Goal: Complete application form: Complete application form

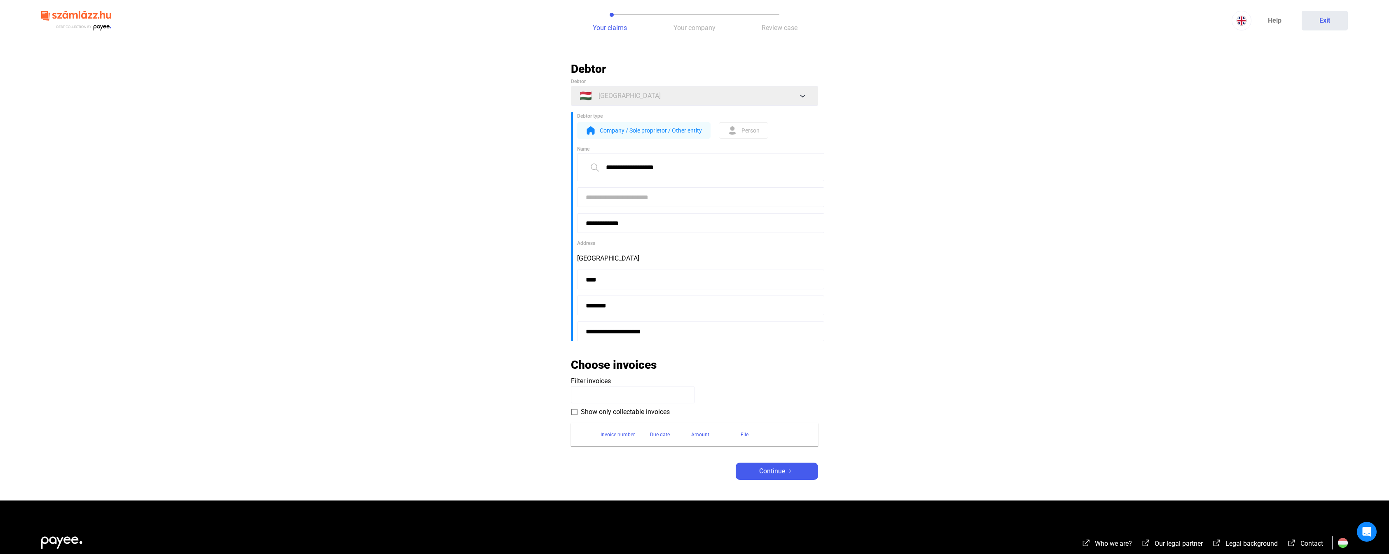
click at [622, 415] on span "Show only collectable invoices" at bounding box center [625, 412] width 89 height 10
click at [617, 415] on span "Show only collectable invoices" at bounding box center [625, 412] width 89 height 10
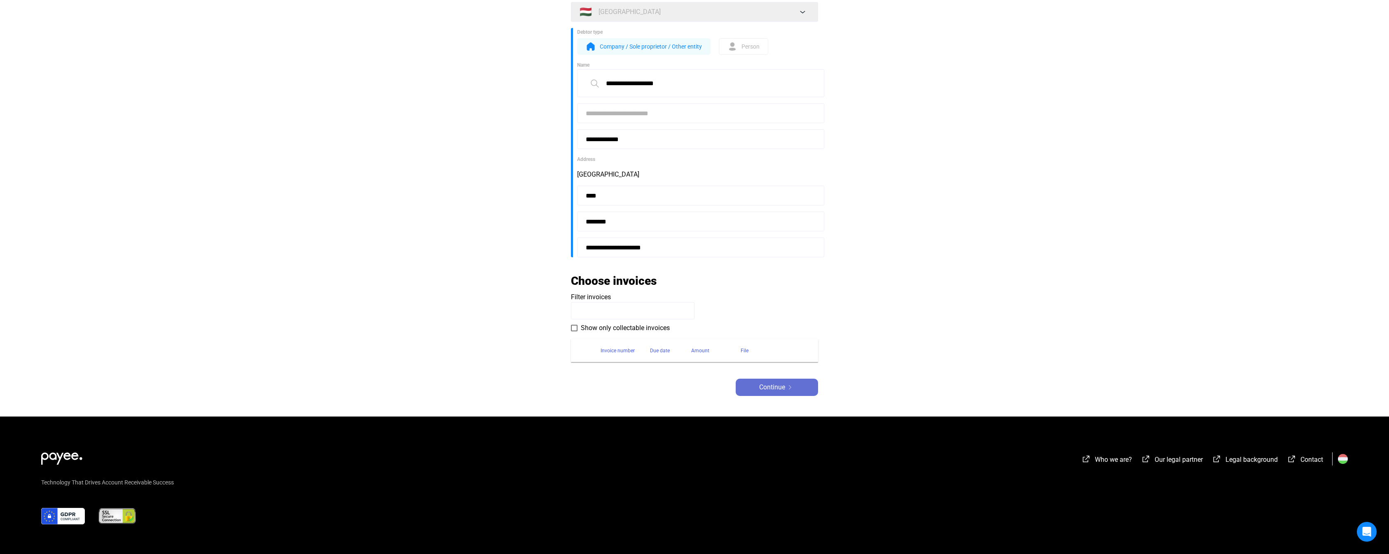
click at [795, 386] on div "Continue" at bounding box center [776, 388] width 77 height 10
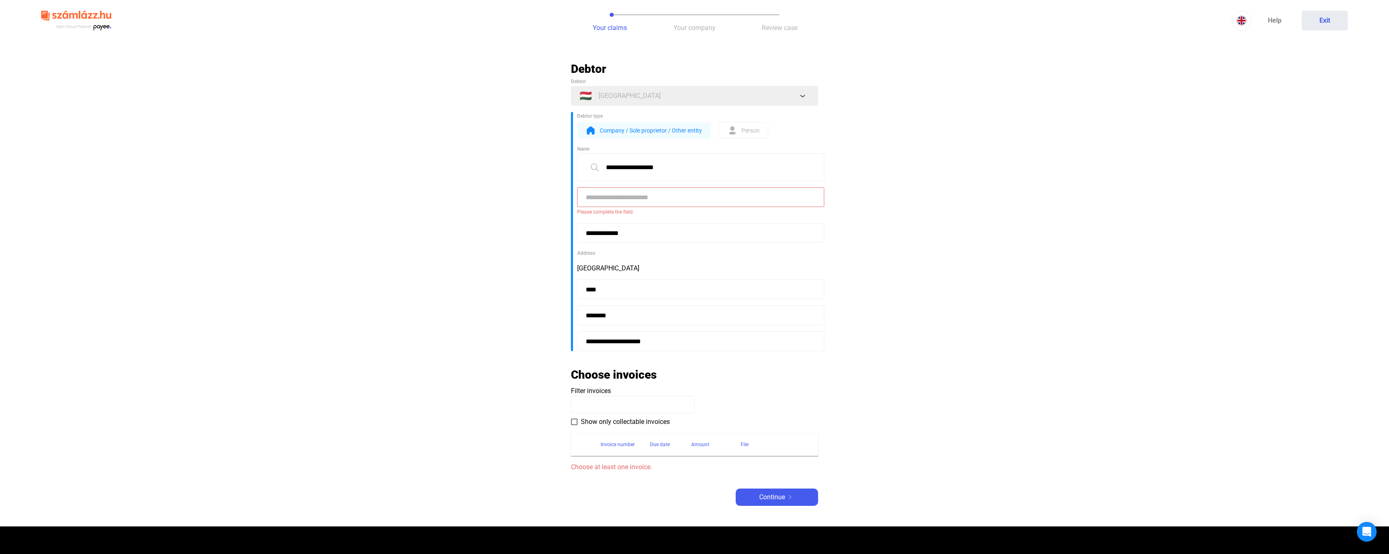
click at [648, 199] on input at bounding box center [700, 197] width 247 height 20
click at [641, 216] on span "Korlátolt felelősségű társaság (Kft.)" at bounding box center [701, 217] width 234 height 10
type input "**********"
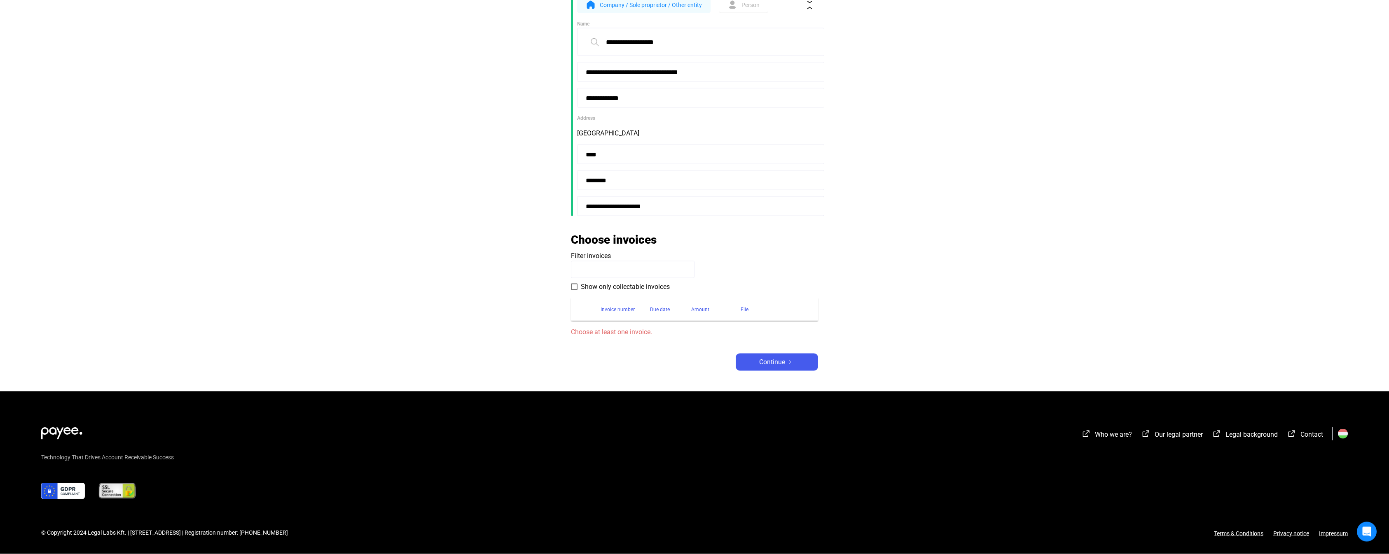
scroll to position [126, 0]
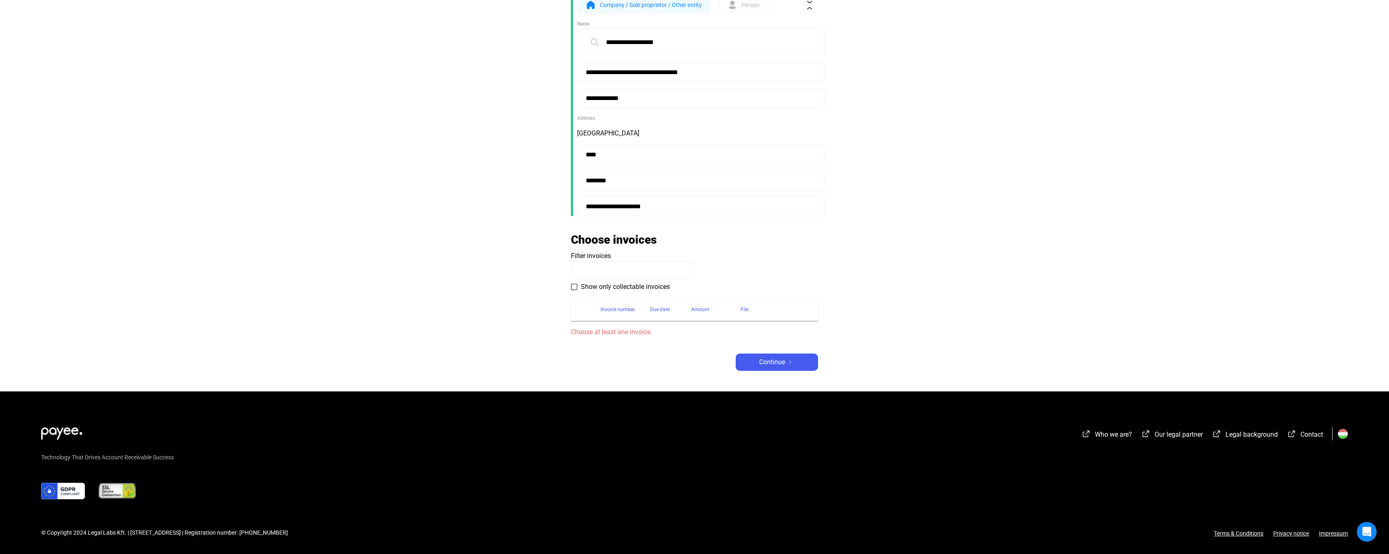
click at [576, 285] on span at bounding box center [574, 287] width 7 height 7
click at [620, 313] on div "Invoice number" at bounding box center [618, 310] width 34 height 10
click at [622, 312] on div "Invoice number" at bounding box center [618, 310] width 34 height 10
click at [590, 249] on app-szamlazzhu-invoices-form "Choose invoices Filter invoices Show only collectable invoices Invoice number D…" at bounding box center [694, 285] width 247 height 105
click at [599, 270] on input at bounding box center [633, 269] width 124 height 17
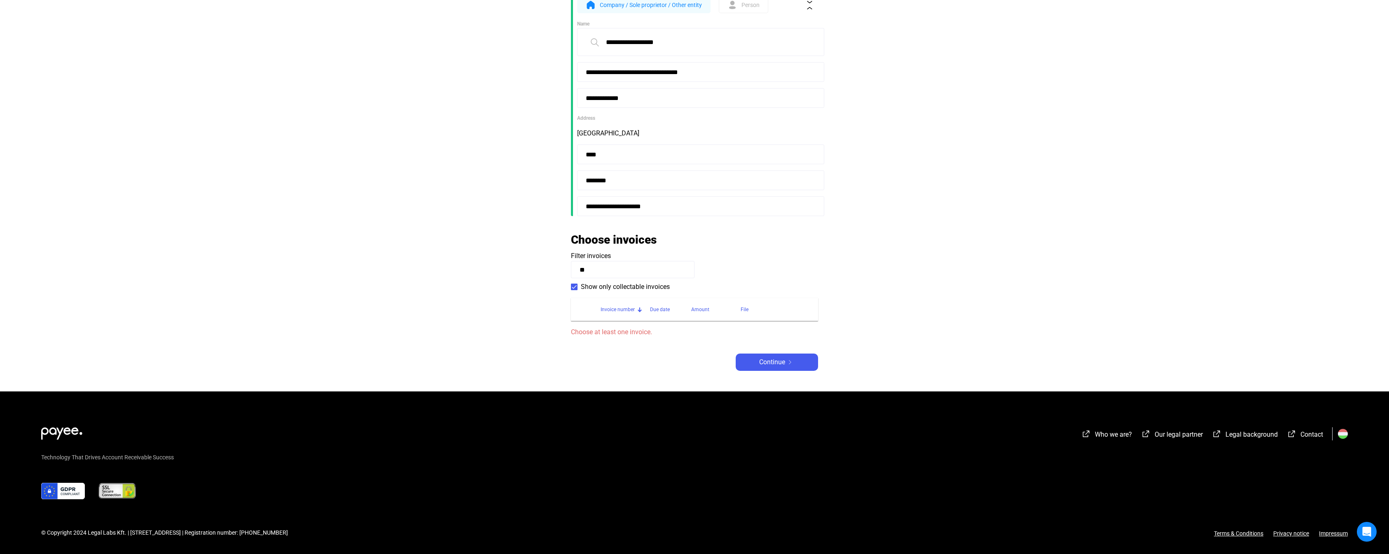
type input "*"
click at [765, 370] on button "Continue" at bounding box center [777, 362] width 82 height 17
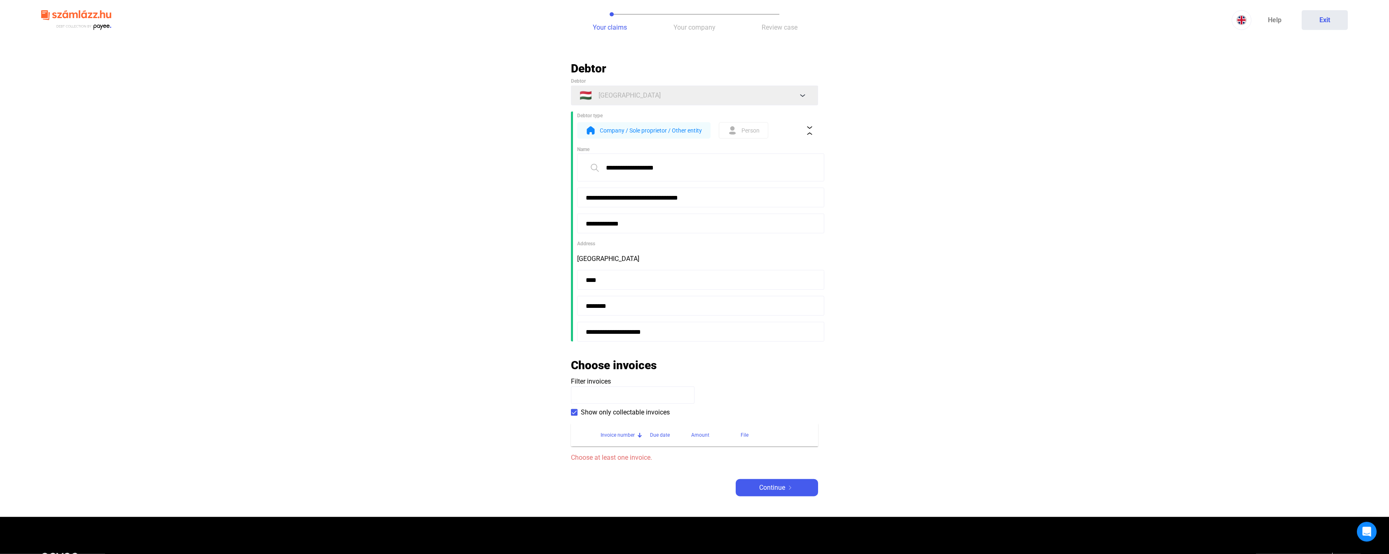
scroll to position [0, 0]
click at [744, 128] on span "Person" at bounding box center [750, 131] width 18 height 10
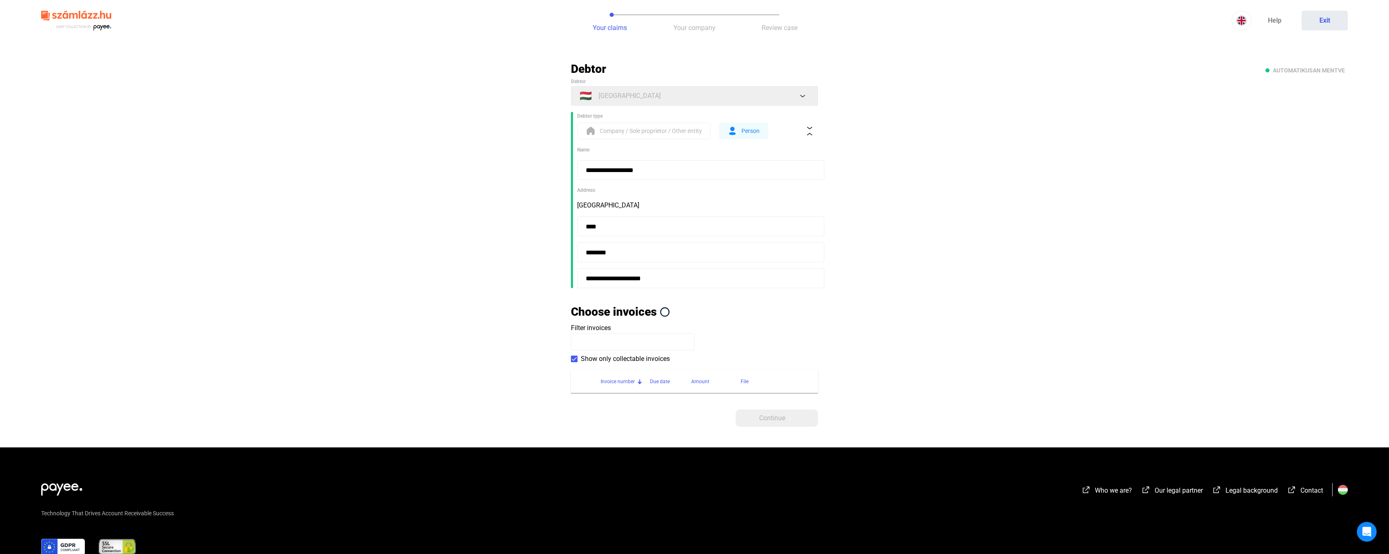
click at [648, 128] on span "Company / Sole proprietor / Other entity" at bounding box center [651, 131] width 102 height 10
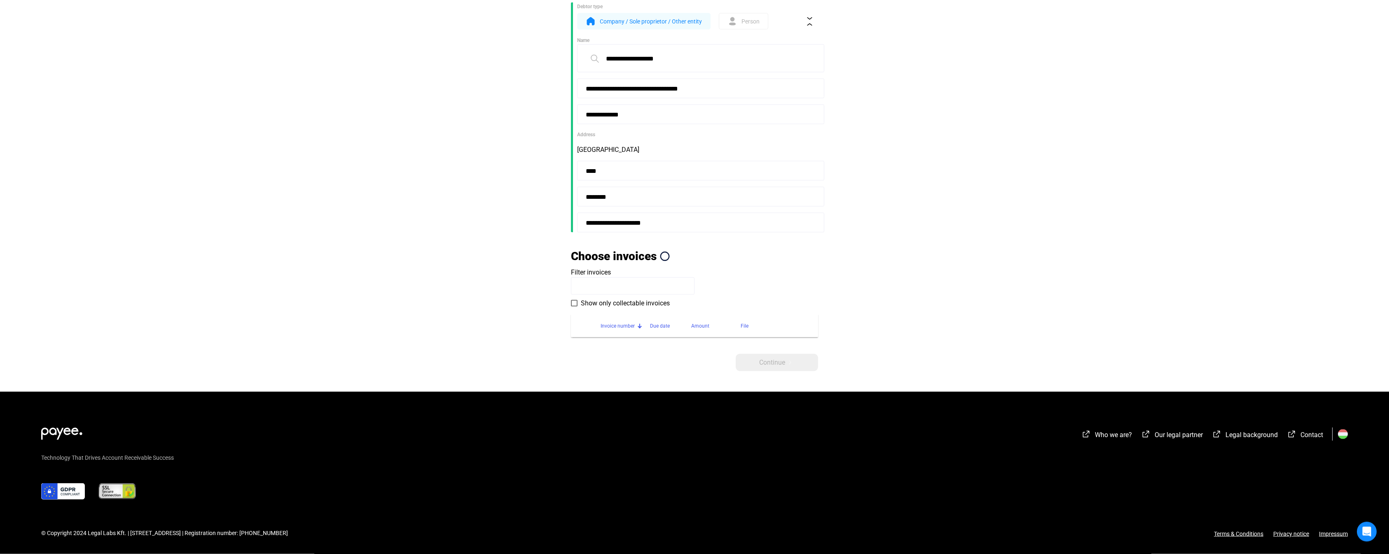
scroll to position [110, 0]
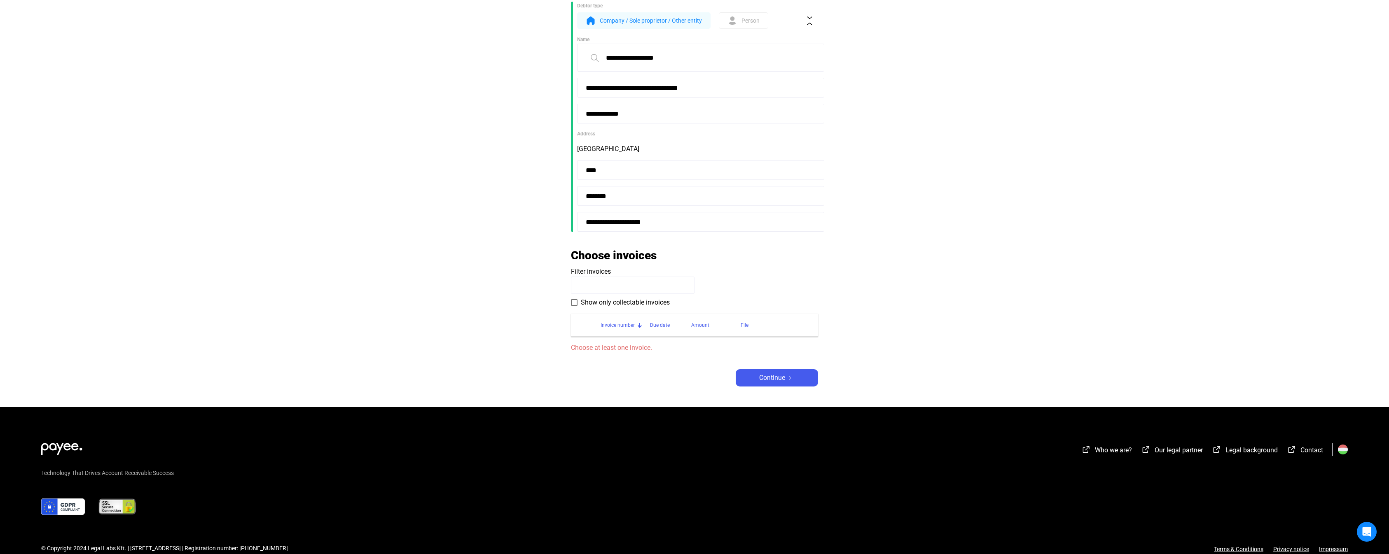
click at [612, 346] on span "Choose at least one invoice." at bounding box center [694, 348] width 247 height 10
click at [613, 346] on span "Choose at least one invoice." at bounding box center [694, 348] width 247 height 10
